Goal: Information Seeking & Learning: Learn about a topic

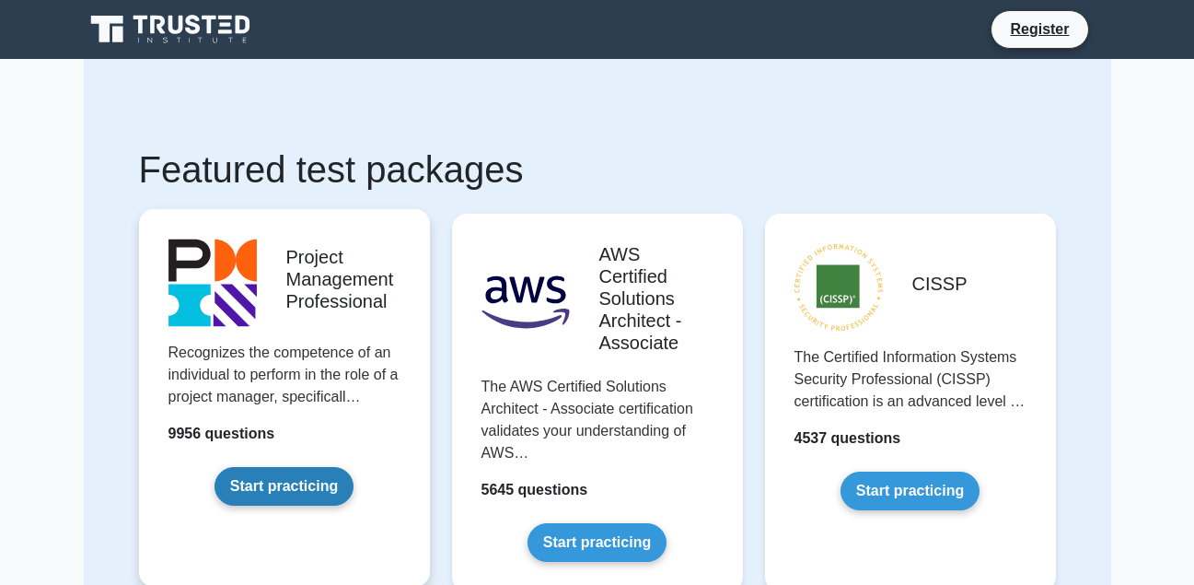
click at [271, 478] on link "Start practicing" at bounding box center [284, 486] width 139 height 39
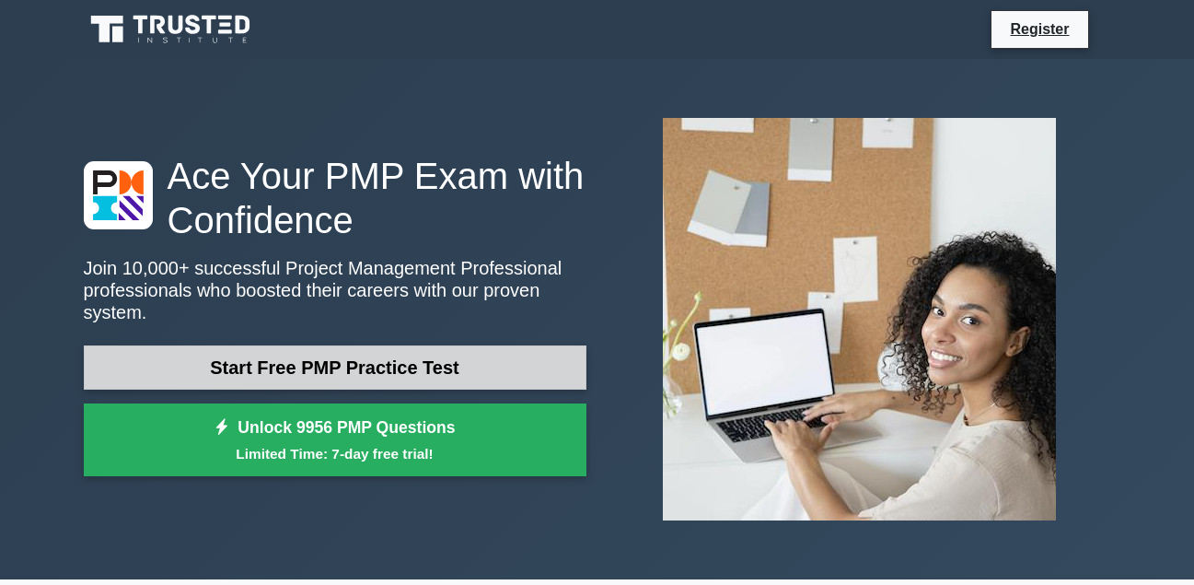
click at [304, 362] on link "Start Free PMP Practice Test" at bounding box center [335, 367] width 503 height 44
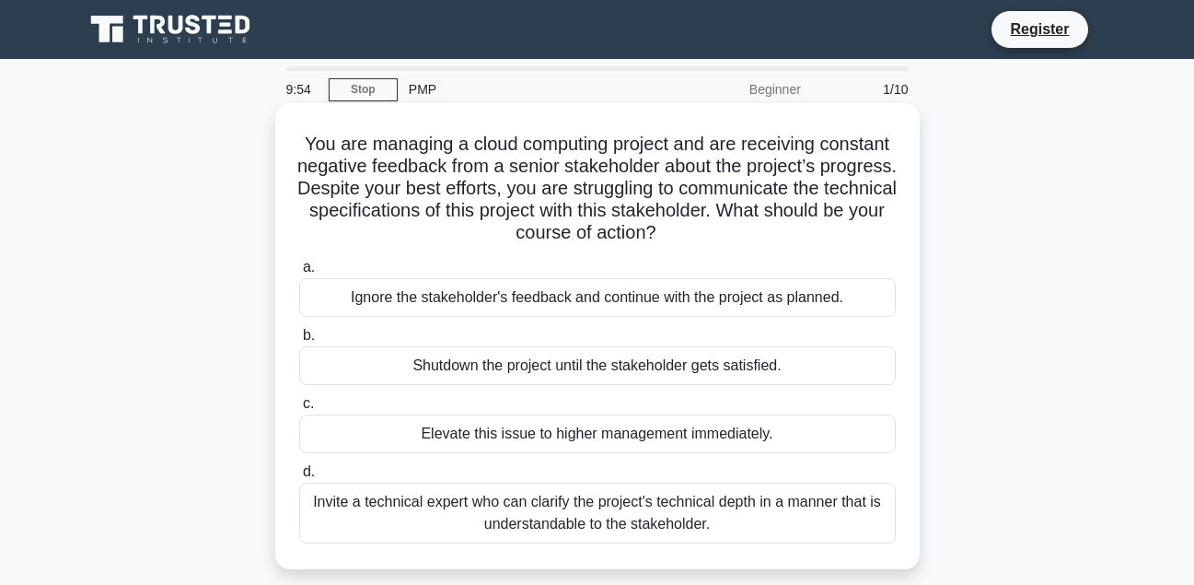
click at [525, 290] on div "Ignore the stakeholder's feedback and continue with the project as planned." at bounding box center [597, 297] width 597 height 39
click at [299, 273] on input "a. Ignore the stakeholder's feedback and continue with the project as planned." at bounding box center [299, 267] width 0 height 12
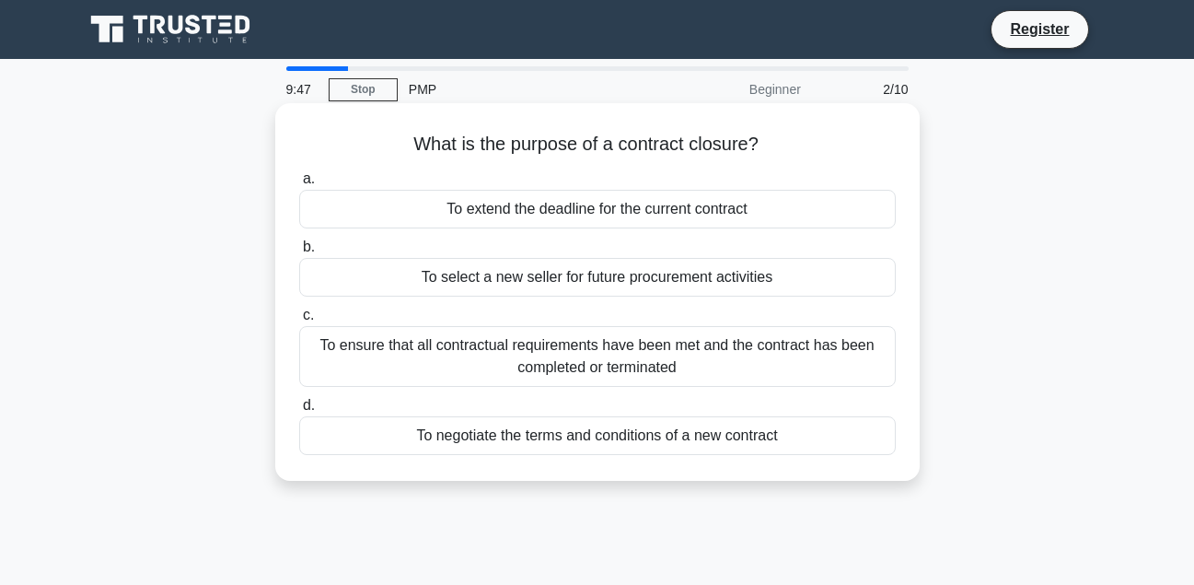
click at [536, 287] on div "To select a new seller for future procurement activities" at bounding box center [597, 277] width 597 height 39
click at [299, 253] on input "b. To select a new seller for future procurement activities" at bounding box center [299, 247] width 0 height 12
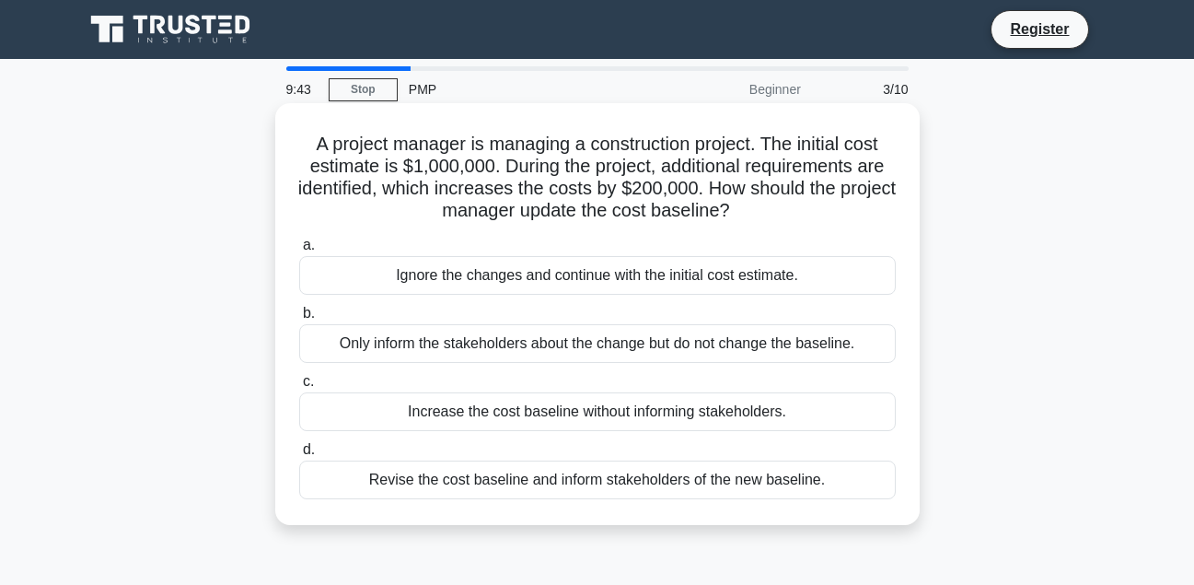
click at [426, 468] on div "Revise the cost baseline and inform stakeholders of the new baseline." at bounding box center [597, 479] width 597 height 39
click at [299, 456] on input "d. Revise the cost baseline and inform stakeholders of the new baseline." at bounding box center [299, 450] width 0 height 12
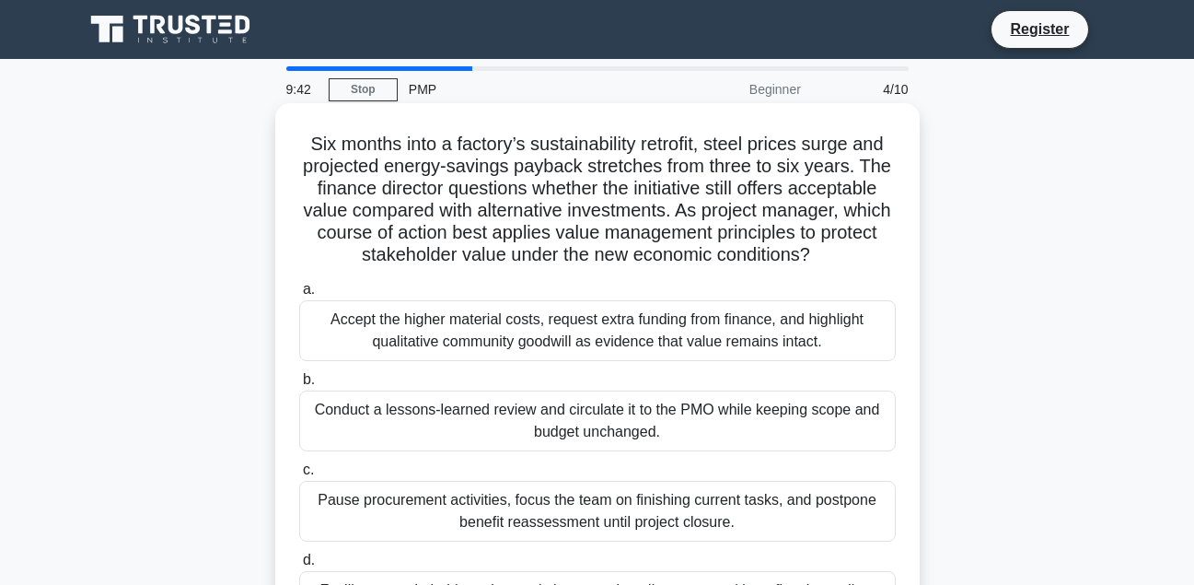
click at [457, 403] on div "Conduct a lessons-learned review and circulate it to the PMO while keeping scop…" at bounding box center [597, 420] width 597 height 61
click at [299, 386] on input "b. Conduct a lessons-learned review and circulate it to the PMO while keeping s…" at bounding box center [299, 380] width 0 height 12
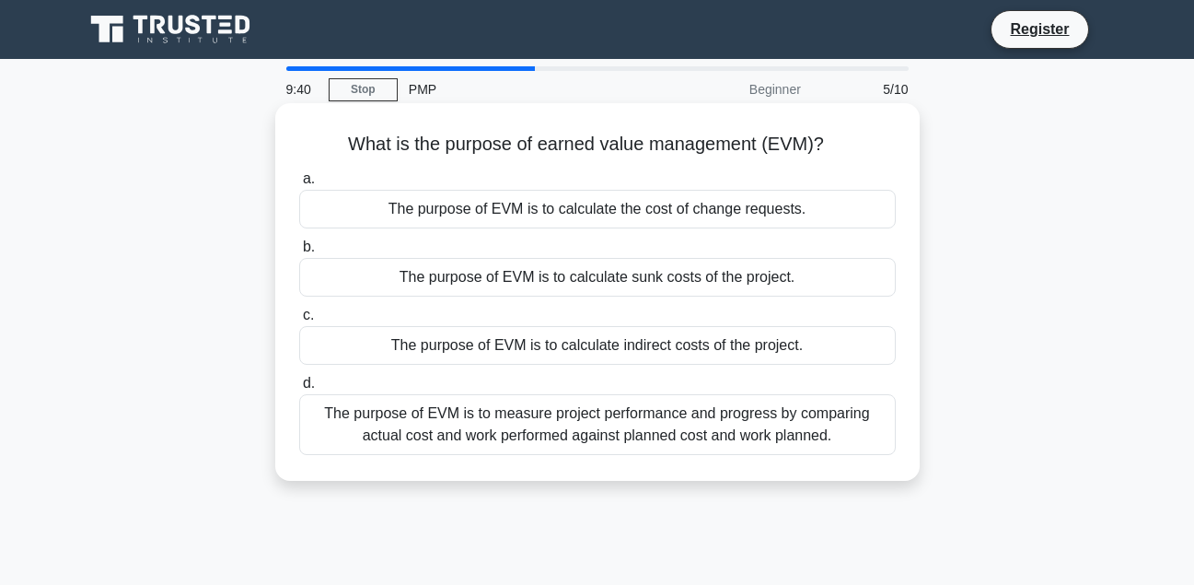
click at [455, 205] on div "The purpose of EVM is to calculate the cost of change requests." at bounding box center [597, 209] width 597 height 39
click at [299, 185] on input "a. The purpose of EVM is to calculate the cost of change requests." at bounding box center [299, 179] width 0 height 12
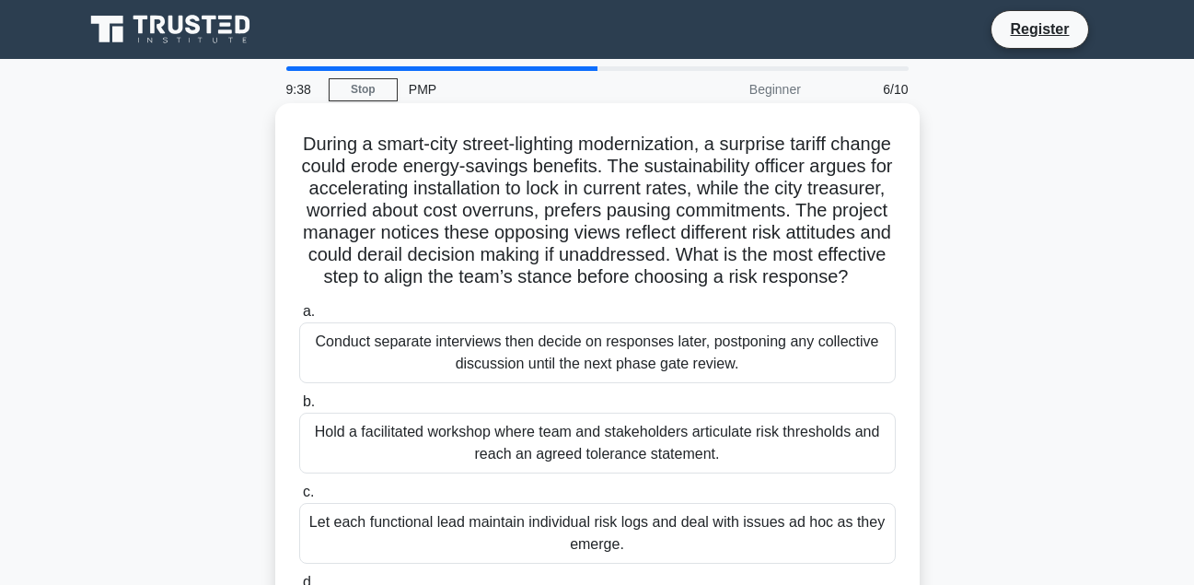
click at [378, 473] on div "Hold a facilitated workshop where team and stakeholders articulate risk thresho…" at bounding box center [597, 442] width 597 height 61
click at [299, 408] on input "b. Hold a facilitated workshop where team and stakeholders articulate risk thre…" at bounding box center [299, 402] width 0 height 12
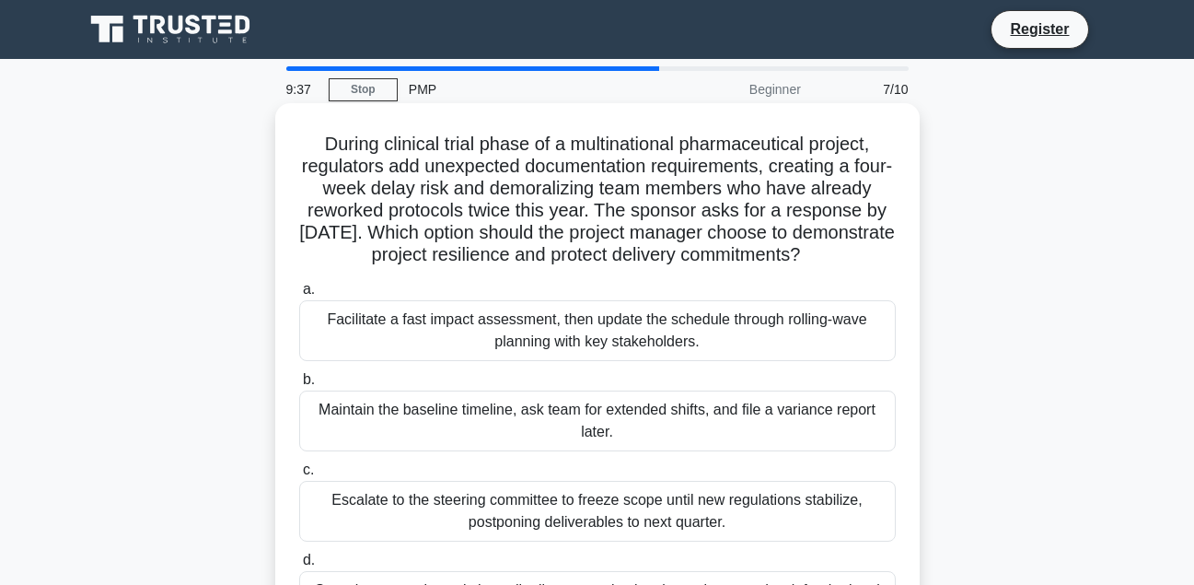
click at [363, 532] on div "Escalate to the steering committee to freeze scope until new regulations stabil…" at bounding box center [597, 511] width 597 height 61
click at [299, 476] on input "c. Escalate to the steering committee to freeze scope until new regulations sta…" at bounding box center [299, 470] width 0 height 12
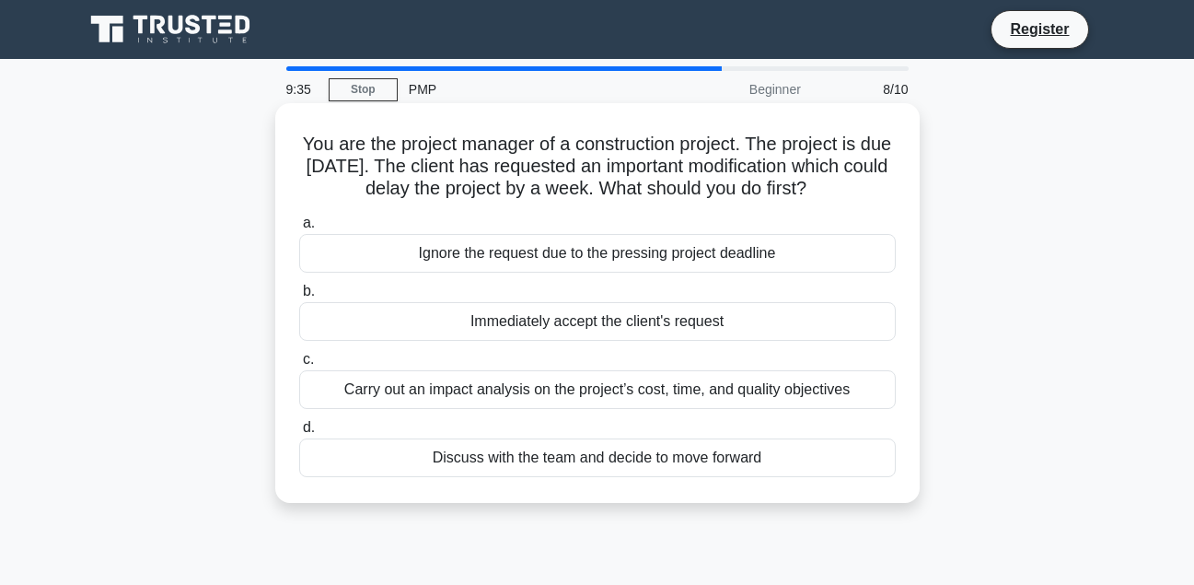
click at [366, 450] on div "Discuss with the team and decide to move forward" at bounding box center [597, 457] width 597 height 39
click at [299, 434] on input "d. Discuss with the team and decide to move forward" at bounding box center [299, 428] width 0 height 12
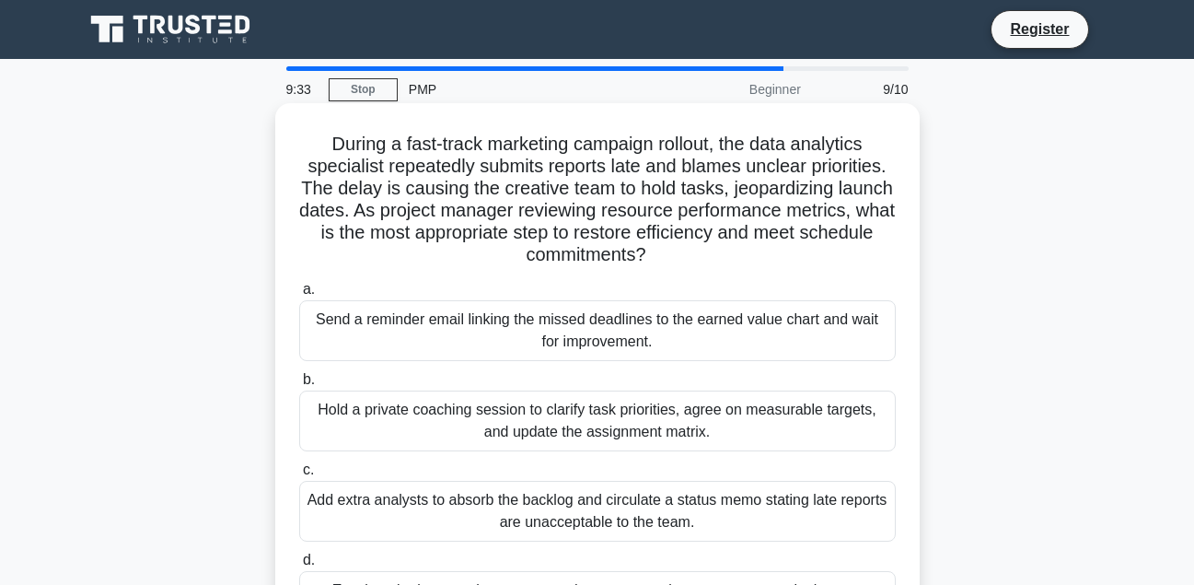
click at [369, 425] on div "Hold a private coaching session to clarify task priorities, agree on measurable…" at bounding box center [597, 420] width 597 height 61
click at [299, 386] on input "b. Hold a private coaching session to clarify task priorities, agree on measura…" at bounding box center [299, 380] width 0 height 12
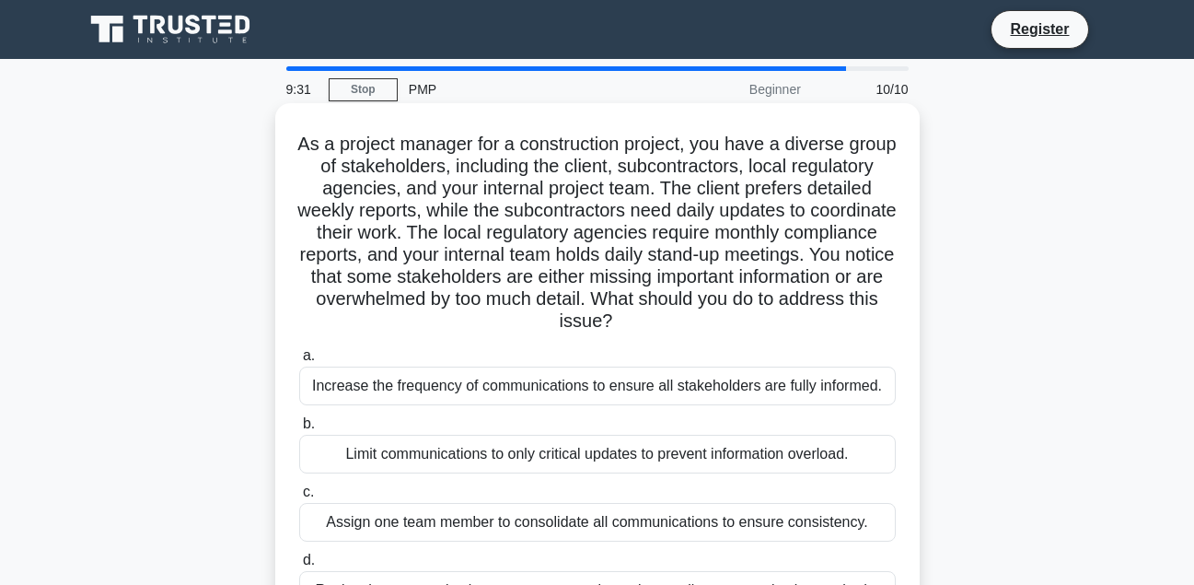
click at [373, 391] on div "Increase the frequency of communications to ensure all stakeholders are fully i…" at bounding box center [597, 385] width 597 height 39
click at [299, 362] on input "a. Increase the frequency of communications to ensure all stakeholders are full…" at bounding box center [299, 356] width 0 height 12
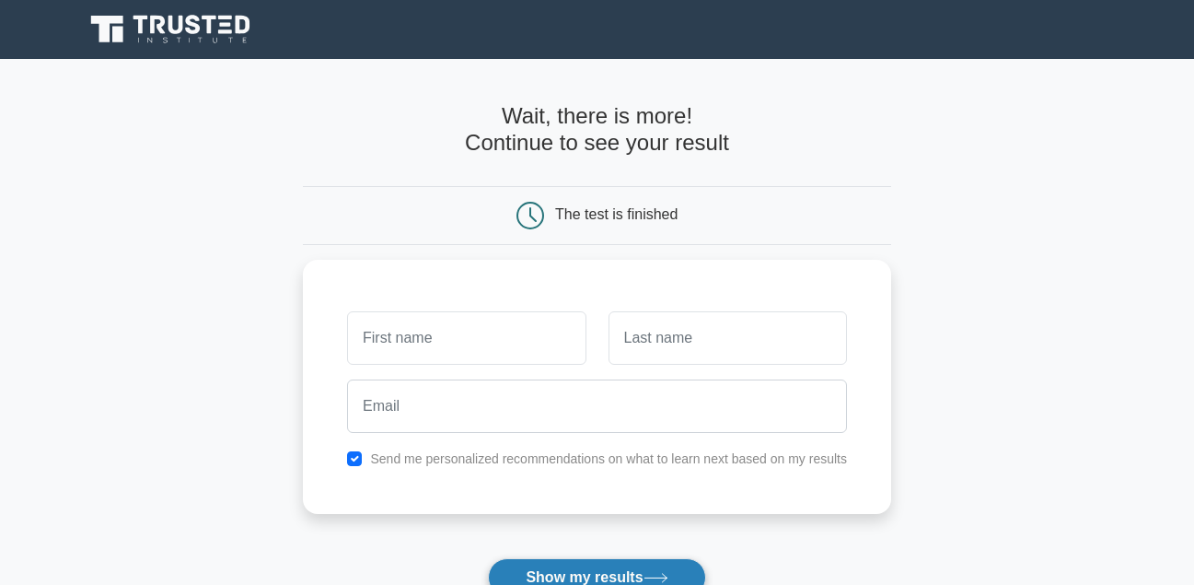
click at [559, 560] on button "Show my results" at bounding box center [596, 577] width 217 height 39
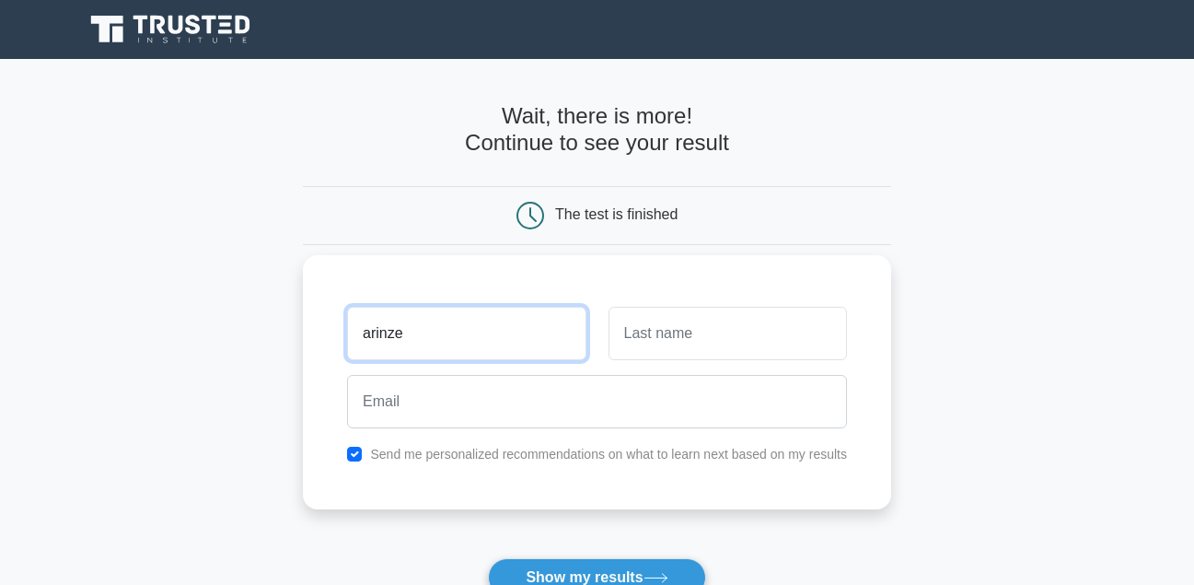
type input "arinze"
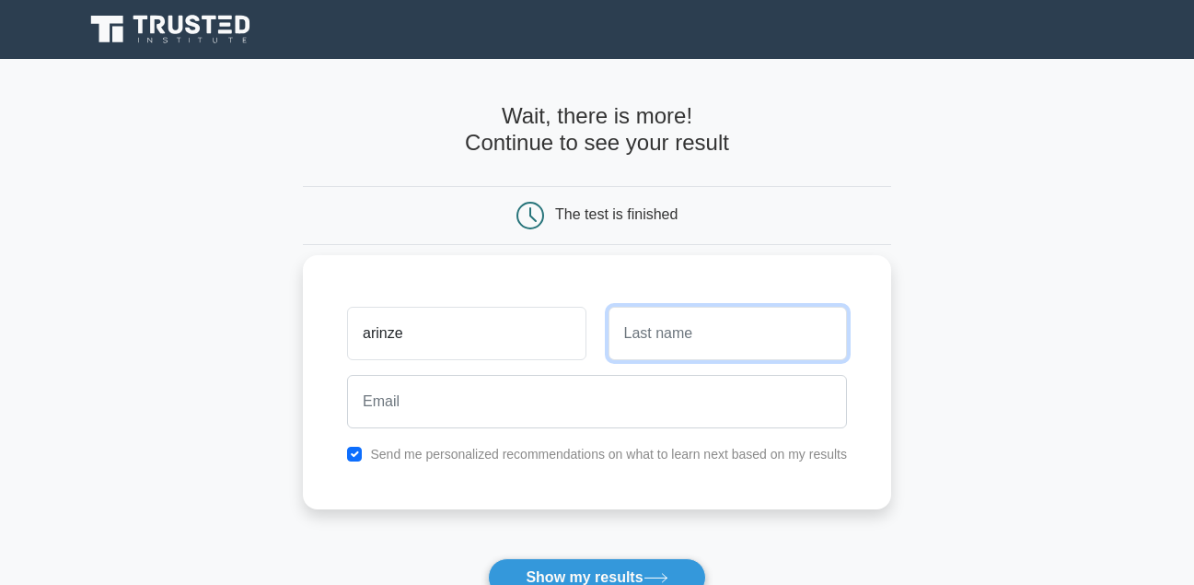
click at [644, 353] on input "text" at bounding box center [728, 333] width 238 height 53
type input "arewqa"
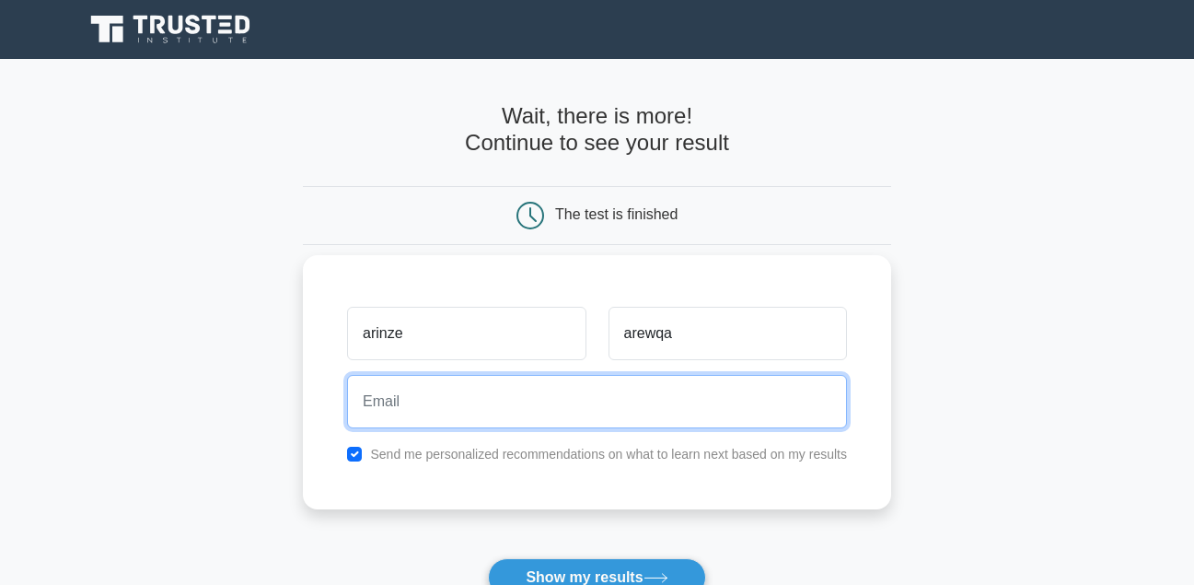
click at [400, 404] on input "email" at bounding box center [597, 401] width 500 height 53
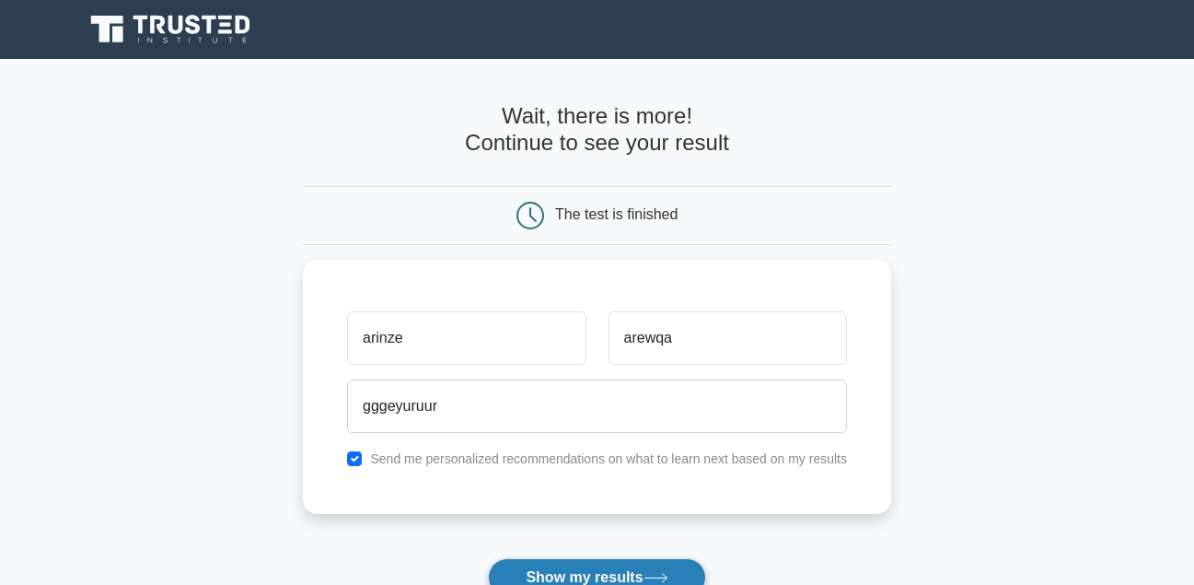
click at [544, 571] on button "Show my results" at bounding box center [596, 577] width 217 height 39
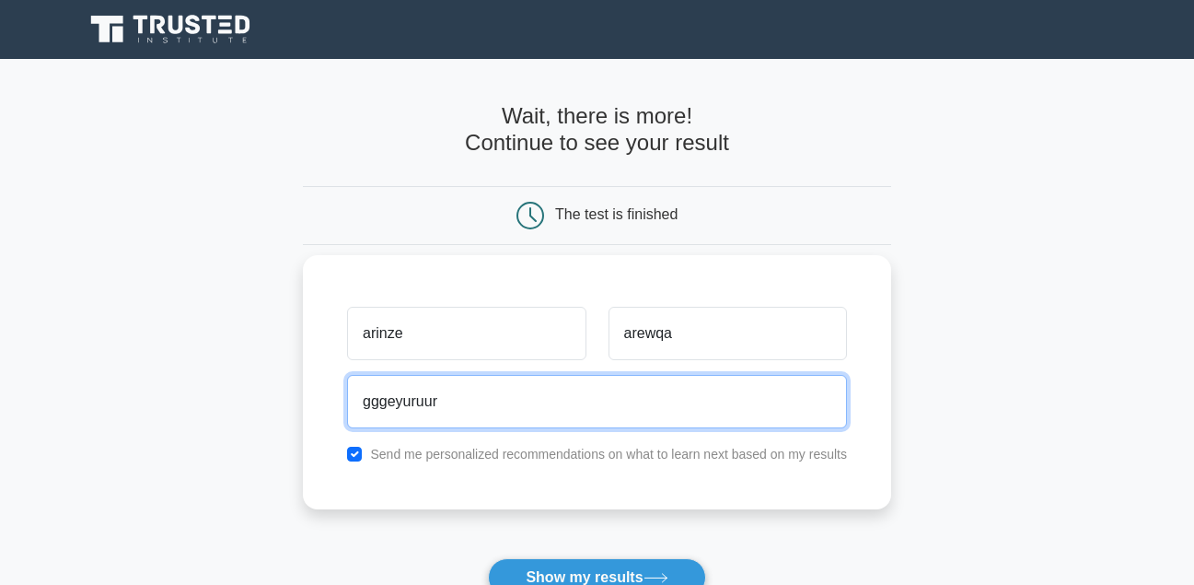
click at [451, 396] on input "gggeyuruur" at bounding box center [597, 401] width 500 height 53
type input "g"
click at [451, 396] on input "email" at bounding box center [597, 401] width 500 height 53
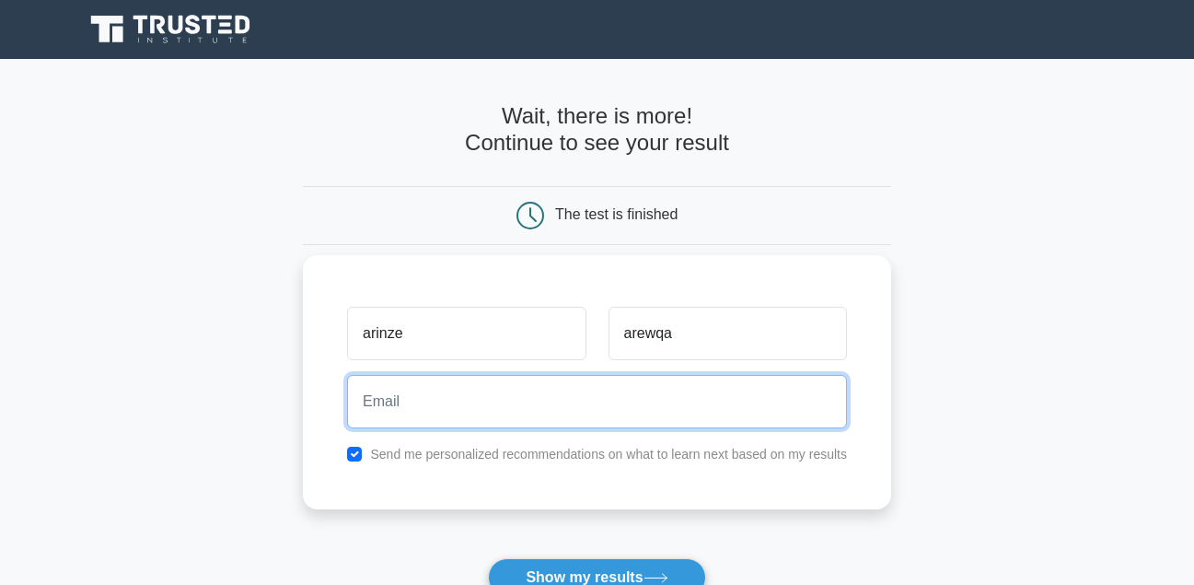
click at [377, 404] on input "email" at bounding box center [597, 401] width 500 height 53
drag, startPoint x: 377, startPoint y: 404, endPoint x: 366, endPoint y: 387, distance: 21.2
click at [366, 387] on input "email" at bounding box center [597, 401] width 500 height 53
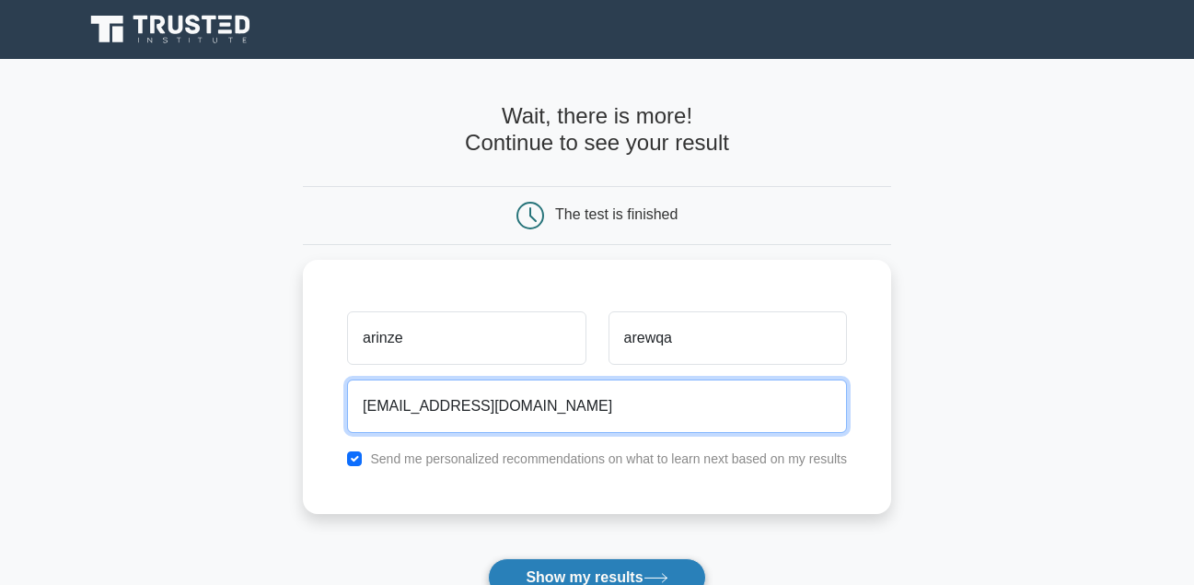
type input "igwechukwuarinze@gmail.com"
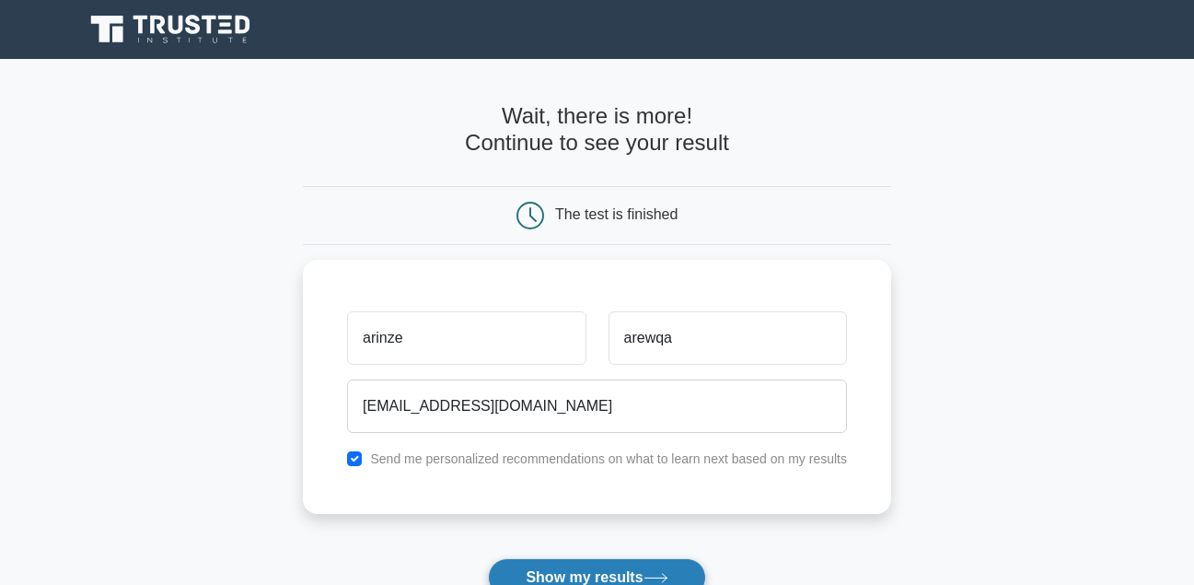
click at [528, 563] on button "Show my results" at bounding box center [596, 577] width 217 height 39
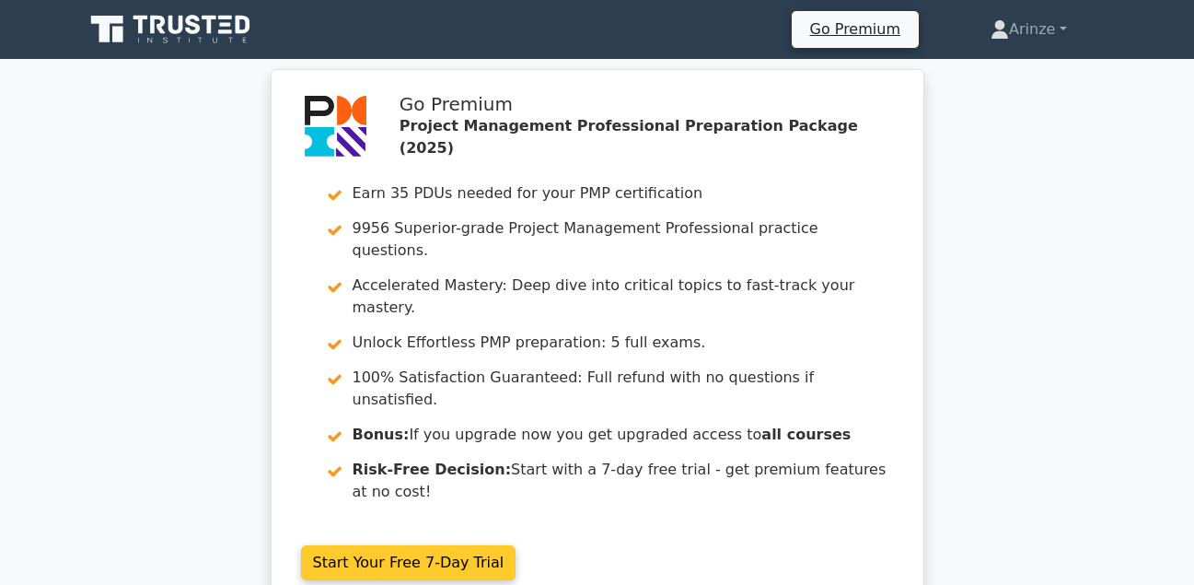
click at [442, 545] on link "Start Your Free 7-Day Trial" at bounding box center [408, 562] width 215 height 35
click at [388, 545] on link "Start Your Free 7-Day Trial" at bounding box center [408, 562] width 215 height 35
